Goal: Information Seeking & Learning: Learn about a topic

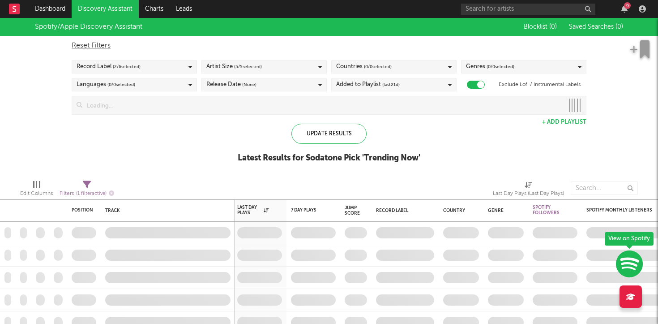
checkbox input "true"
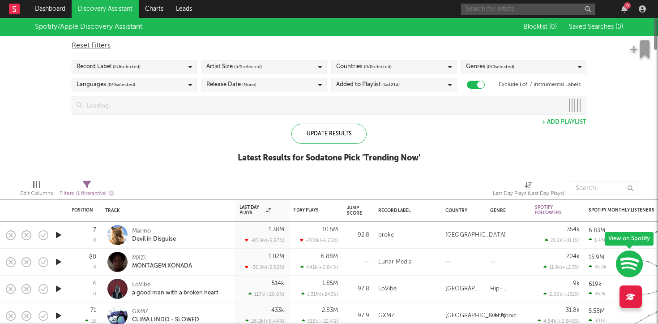
click at [496, 4] on input "text" at bounding box center [528, 9] width 134 height 11
click at [490, 9] on input "y4ska" at bounding box center [528, 9] width 134 height 11
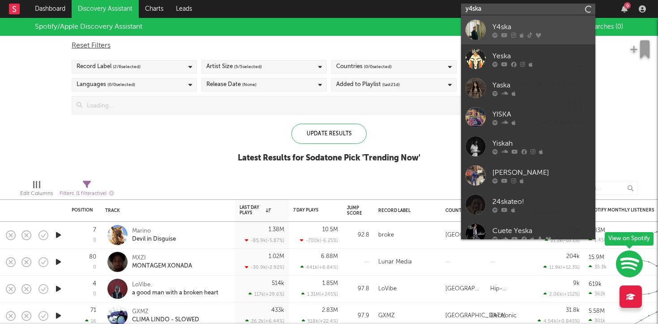
type input "y4ska"
click at [490, 24] on link "Y4ska" at bounding box center [528, 29] width 134 height 29
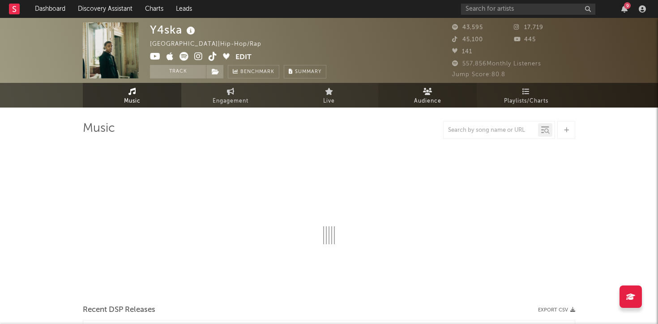
click at [428, 91] on icon at bounding box center [427, 91] width 9 height 7
